Goal: Entertainment & Leisure: Browse casually

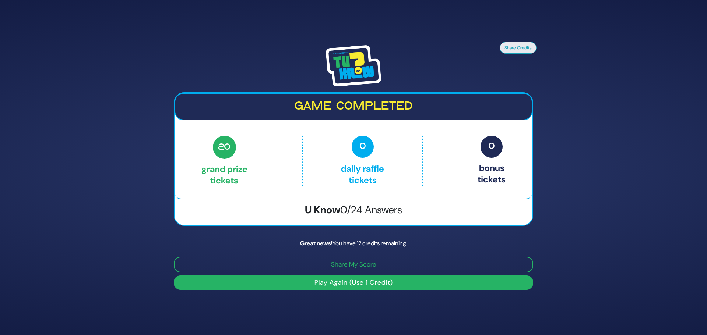
click at [362, 286] on button "Play Again (Use 1 Credit)" at bounding box center [353, 283] width 359 height 14
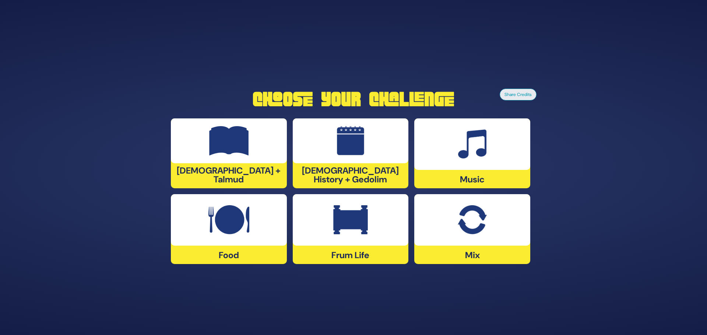
click at [478, 235] on div at bounding box center [472, 220] width 116 height 52
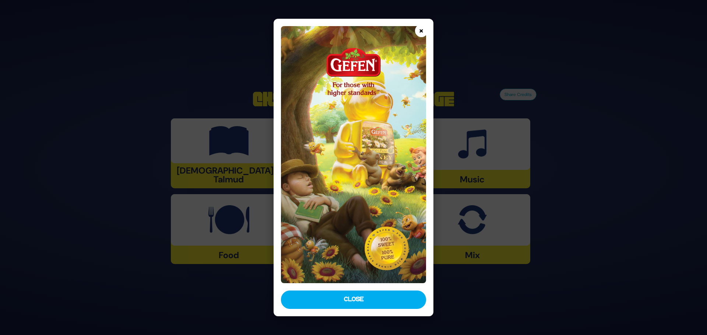
click at [421, 29] on button "×" at bounding box center [421, 30] width 13 height 13
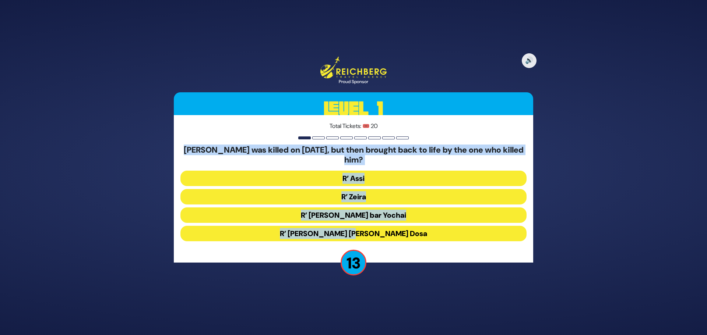
drag, startPoint x: 182, startPoint y: 146, endPoint x: 447, endPoint y: 217, distance: 274.5
click at [498, 228] on div "[PERSON_NAME] was killed on [DATE], but then brought back to life by the one wh…" at bounding box center [353, 194] width 346 height 99
copy div "[PERSON_NAME] was killed on [DATE], but then brought back to life by the one wh…"
click at [354, 193] on button "R’ Zeira" at bounding box center [353, 196] width 346 height 15
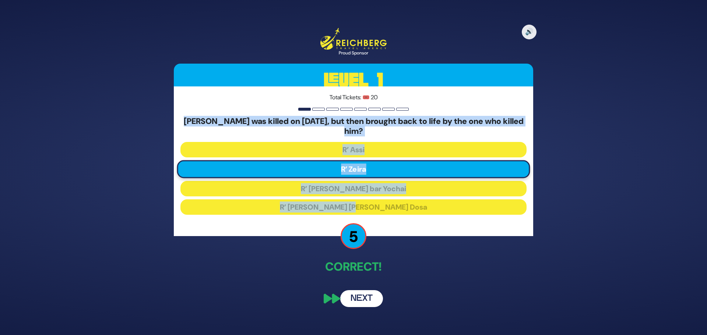
click at [369, 301] on button "Next" at bounding box center [361, 299] width 43 height 17
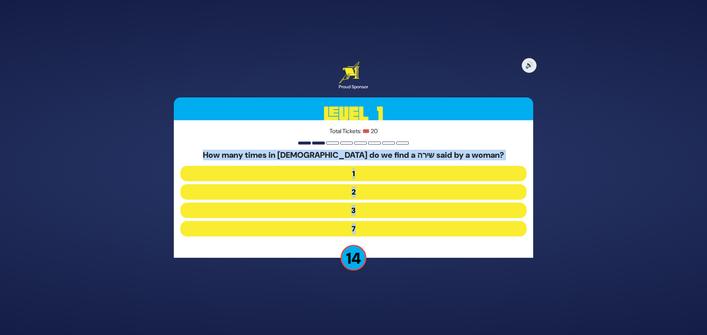
drag, startPoint x: 211, startPoint y: 148, endPoint x: 505, endPoint y: 236, distance: 306.3
click at [505, 236] on div "Total Tickets: 🎟️ 20 How many times in תנ"ך do we find a שירה said by a woman? …" at bounding box center [353, 189] width 359 height 138
copy div "How many times in [DEMOGRAPHIC_DATA] do we find a שירה said by a woman? 1 2 3 7"
click at [349, 210] on button "3" at bounding box center [353, 210] width 346 height 15
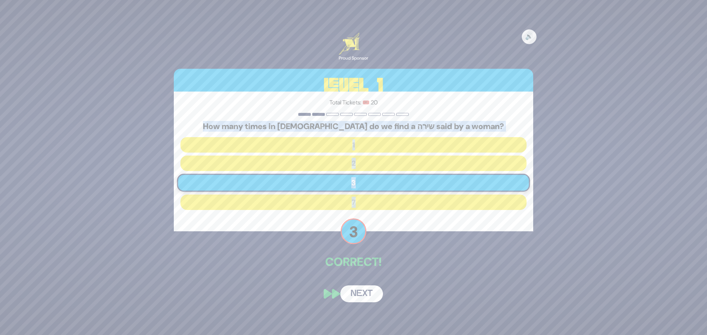
drag, startPoint x: 370, startPoint y: 295, endPoint x: 367, endPoint y: 292, distance: 3.9
click at [369, 294] on button "Next" at bounding box center [361, 294] width 43 height 17
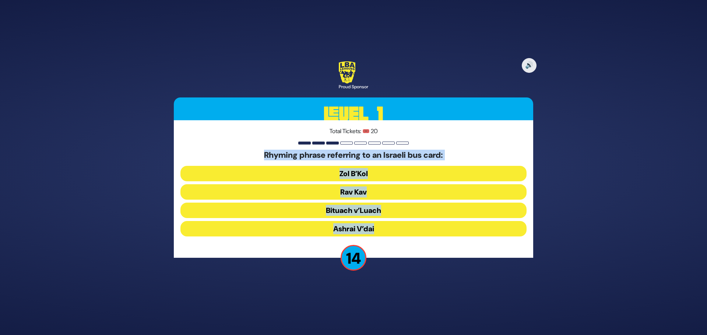
drag, startPoint x: 257, startPoint y: 152, endPoint x: 454, endPoint y: 235, distance: 213.3
click at [454, 235] on div "Rhyming phrase referring to an Israeli bus card: Zol B’Kol Rav Kav Bituach v’L…" at bounding box center [353, 195] width 346 height 89
copy div "Rhyming phrase referring to an Israeli bus card: Zol B’Kol Rav Kav Bituach v’L…"
click at [367, 191] on button "Rav Kav" at bounding box center [353, 192] width 346 height 15
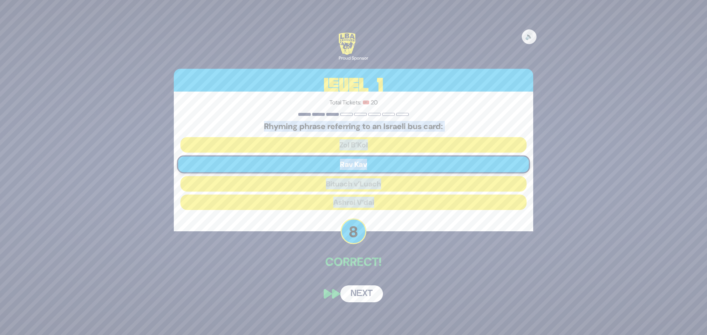
drag, startPoint x: 356, startPoint y: 296, endPoint x: 340, endPoint y: 292, distance: 17.4
click at [350, 297] on button "Next" at bounding box center [361, 294] width 43 height 17
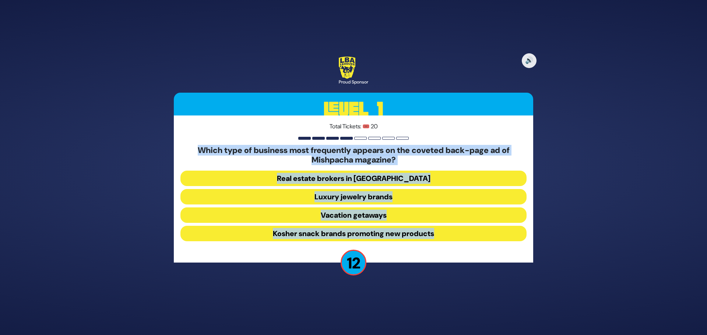
drag, startPoint x: 180, startPoint y: 142, endPoint x: 474, endPoint y: 247, distance: 311.4
click at [474, 247] on div "Total Tickets: 🎟️ 20 Which type of business most frequently appears on the cove…" at bounding box center [353, 190] width 359 height 148
copy div "Which type of business most frequently appears on the coveted back-page ad of M…"
click at [431, 154] on h5 "Which type of business most frequently appears on the coveted back-page ad of M…" at bounding box center [353, 156] width 346 height 20
click at [366, 174] on button "Real estate brokers in [GEOGRAPHIC_DATA]" at bounding box center [353, 178] width 346 height 15
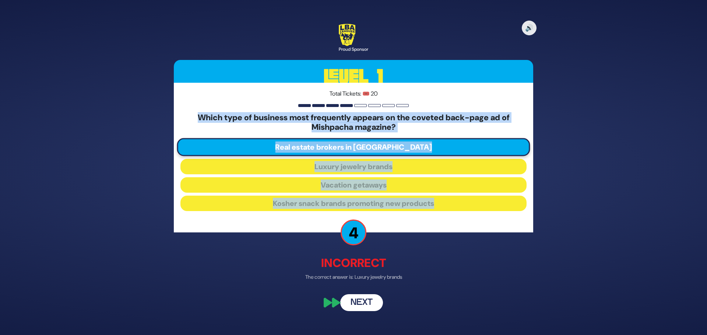
click at [362, 299] on button "Next" at bounding box center [361, 303] width 43 height 17
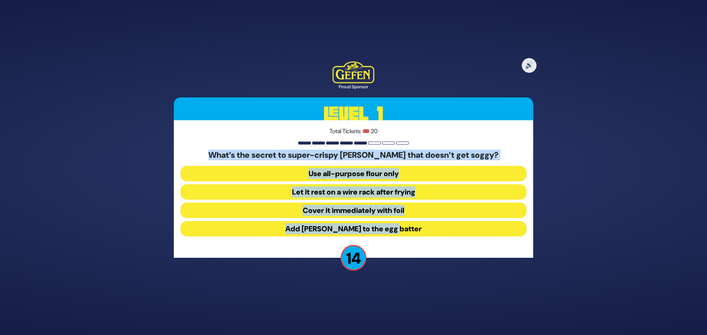
drag, startPoint x: 217, startPoint y: 152, endPoint x: 464, endPoint y: 239, distance: 261.4
click at [464, 239] on div "What’s the secret to super-crispy [PERSON_NAME] that doesn’t get soggy? Use al…" at bounding box center [353, 195] width 346 height 89
copy div "What’s the secret to super-crispy [PERSON_NAME] that doesn’t get soggy? Use al…"
click at [370, 188] on button "Let it rest on a wire rack after frying" at bounding box center [353, 192] width 346 height 15
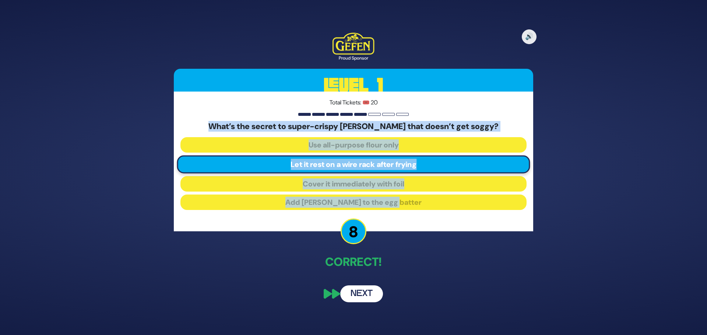
click at [355, 293] on button "Next" at bounding box center [361, 294] width 43 height 17
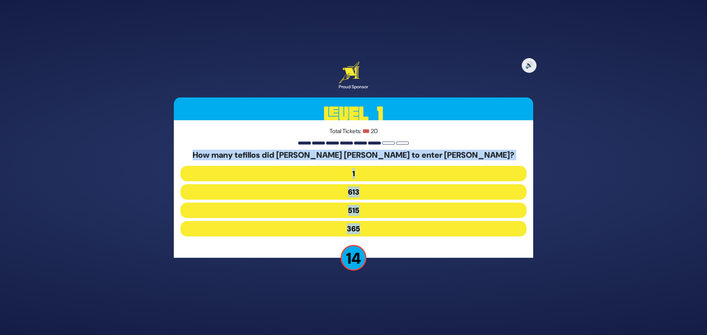
drag, startPoint x: 209, startPoint y: 155, endPoint x: 438, endPoint y: 235, distance: 243.1
click at [438, 235] on div "How many tefillos did [PERSON_NAME] [PERSON_NAME] to enter [PERSON_NAME]? 1 613…" at bounding box center [353, 195] width 346 height 89
copy div "How many tefillos did [PERSON_NAME] [PERSON_NAME] to enter [PERSON_NAME]? 1 613…"
click at [357, 208] on button "515" at bounding box center [353, 210] width 346 height 15
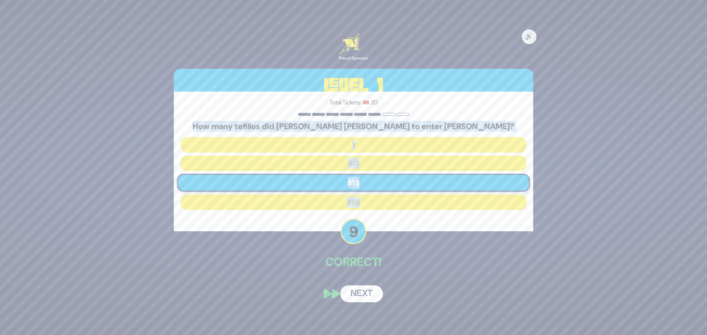
click at [359, 298] on button "Next" at bounding box center [361, 294] width 43 height 17
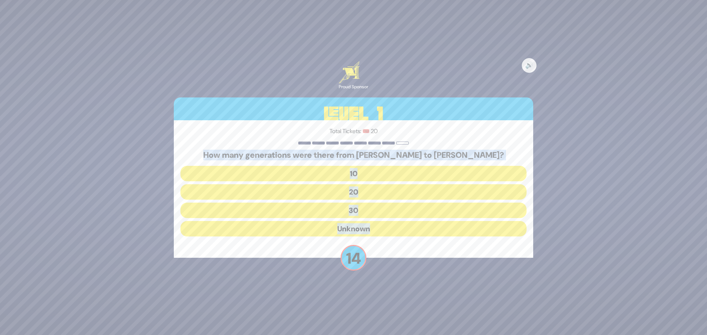
drag, startPoint x: 229, startPoint y: 153, endPoint x: 407, endPoint y: 244, distance: 199.1
click at [407, 244] on div "Total Tickets: 🎟️ 20 How many generations were there from [PERSON_NAME] to [PER…" at bounding box center [353, 189] width 359 height 138
copy div "How many generations were there from [PERSON_NAME] to [PERSON_NAME]? 10 20 30 U…"
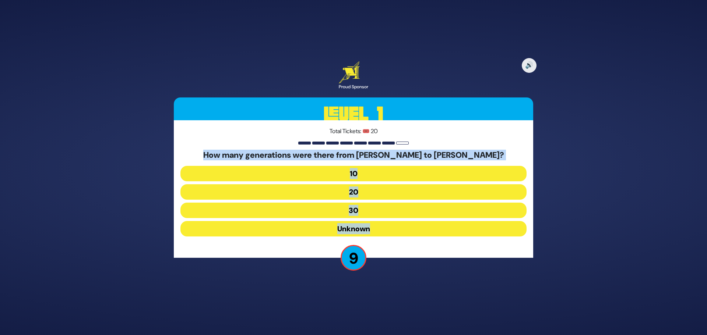
drag, startPoint x: 369, startPoint y: 190, endPoint x: 363, endPoint y: 214, distance: 24.7
click at [369, 189] on button "20" at bounding box center [353, 192] width 346 height 15
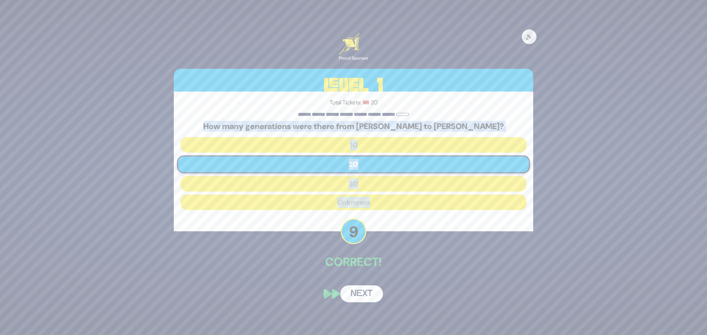
drag, startPoint x: 363, startPoint y: 296, endPoint x: 313, endPoint y: 250, distance: 67.5
click at [363, 296] on button "Next" at bounding box center [361, 294] width 43 height 17
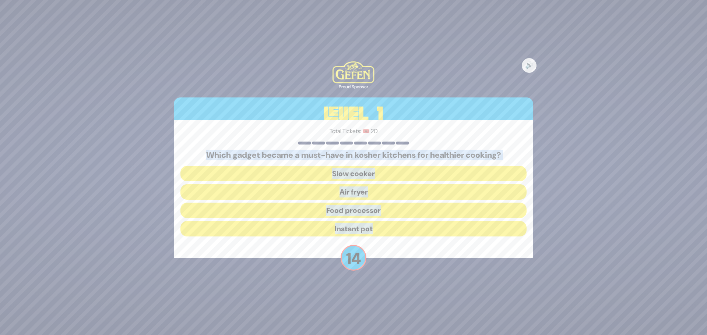
drag, startPoint x: 198, startPoint y: 155, endPoint x: 454, endPoint y: 257, distance: 275.9
click at [454, 257] on div "Total Tickets: 🎟️ 20 Which gadget became a must-have in kosher kitchens for hea…" at bounding box center [353, 189] width 359 height 138
copy div "Which gadget became a must-have in kosher kitchens for healthier cooking? Slow …"
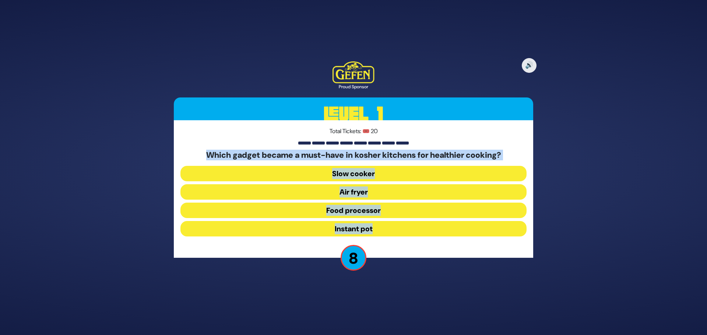
click at [358, 192] on button "Air fryer" at bounding box center [353, 192] width 346 height 15
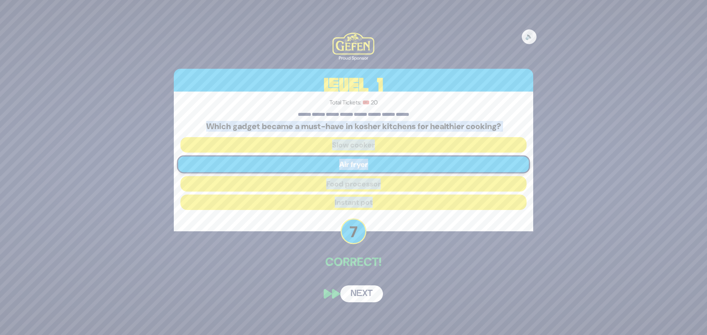
click at [370, 294] on button "Next" at bounding box center [361, 294] width 43 height 17
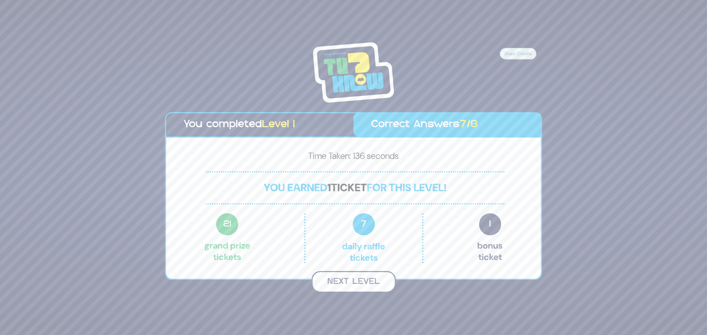
click at [372, 284] on button "Next Level" at bounding box center [354, 282] width 84 height 22
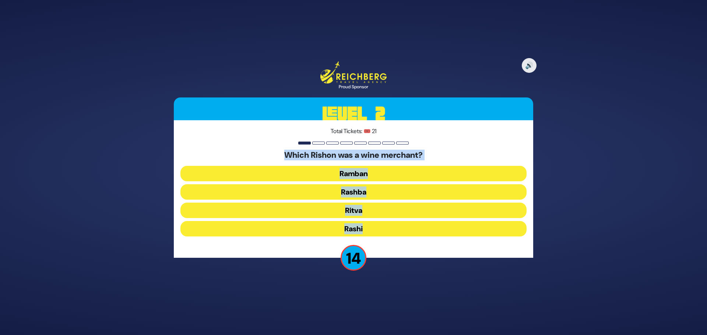
drag, startPoint x: 270, startPoint y: 152, endPoint x: 414, endPoint y: 235, distance: 165.8
click at [414, 235] on div "Which Rishon was a wine merchant? [PERSON_NAME]" at bounding box center [353, 195] width 346 height 89
copy div "Which Rishon was a wine merchant? [PERSON_NAME]"
click at [361, 226] on button "Rashi" at bounding box center [353, 228] width 346 height 15
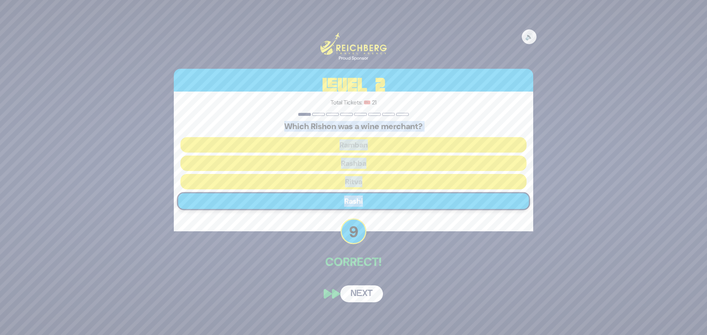
drag, startPoint x: 366, startPoint y: 288, endPoint x: 303, endPoint y: 202, distance: 106.7
click at [366, 288] on button "Next" at bounding box center [361, 294] width 43 height 17
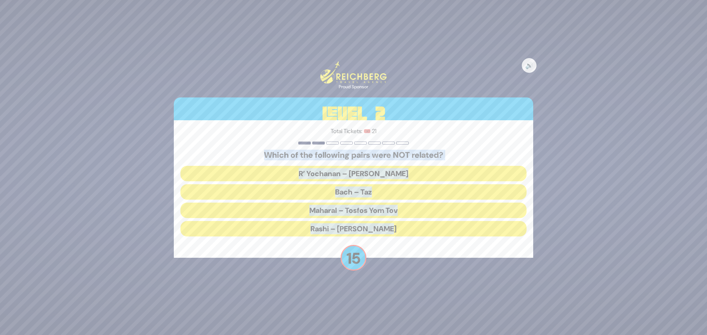
drag, startPoint x: 256, startPoint y: 149, endPoint x: 501, endPoint y: 256, distance: 267.8
click at [501, 256] on div "Total Tickets: 🎟️ 21 Which of the following pairs were NOT related? [PERSON_NAM…" at bounding box center [353, 189] width 359 height 138
copy div "Which of the following pairs were NOT related? [PERSON_NAME] – [PERSON_NAME] [P…"
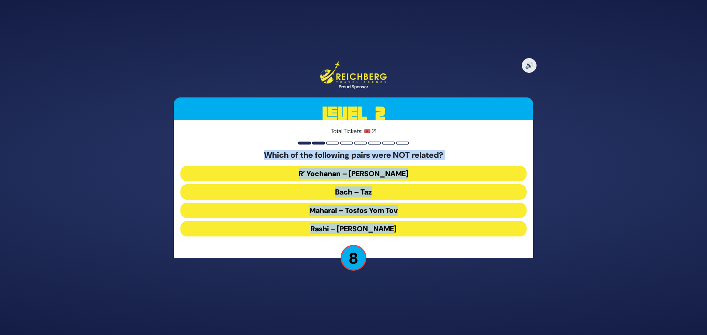
click at [354, 209] on button "Maharal – Tosfos Yom Tov" at bounding box center [353, 210] width 346 height 15
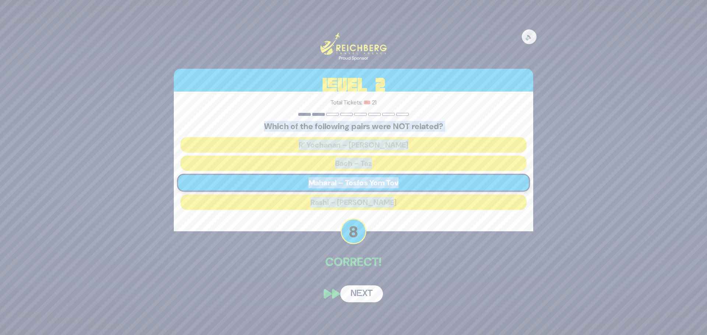
click at [362, 293] on button "Next" at bounding box center [361, 294] width 43 height 17
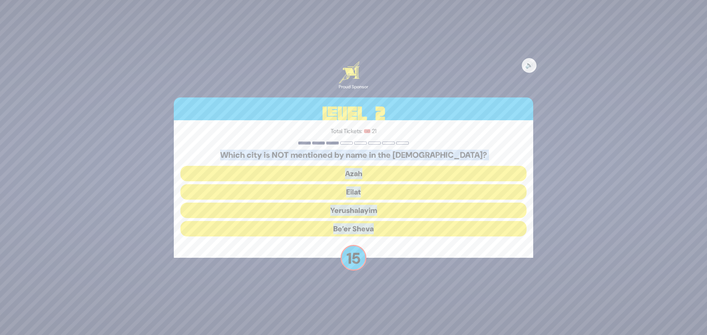
drag, startPoint x: 265, startPoint y: 152, endPoint x: 496, endPoint y: 267, distance: 257.4
click at [496, 267] on div "🔊 Proud Sponsor Level 2 Total Tickets: 🎟️ 21 Which city is NOT mentioned by nam…" at bounding box center [353, 168] width 377 height 230
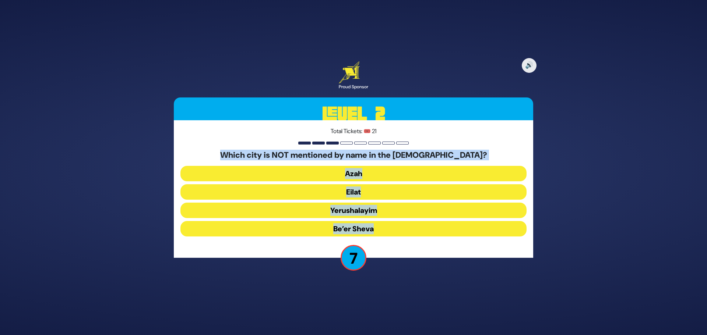
click at [354, 211] on button "Yerushalayim" at bounding box center [353, 210] width 346 height 15
